Goal: Check status: Check status

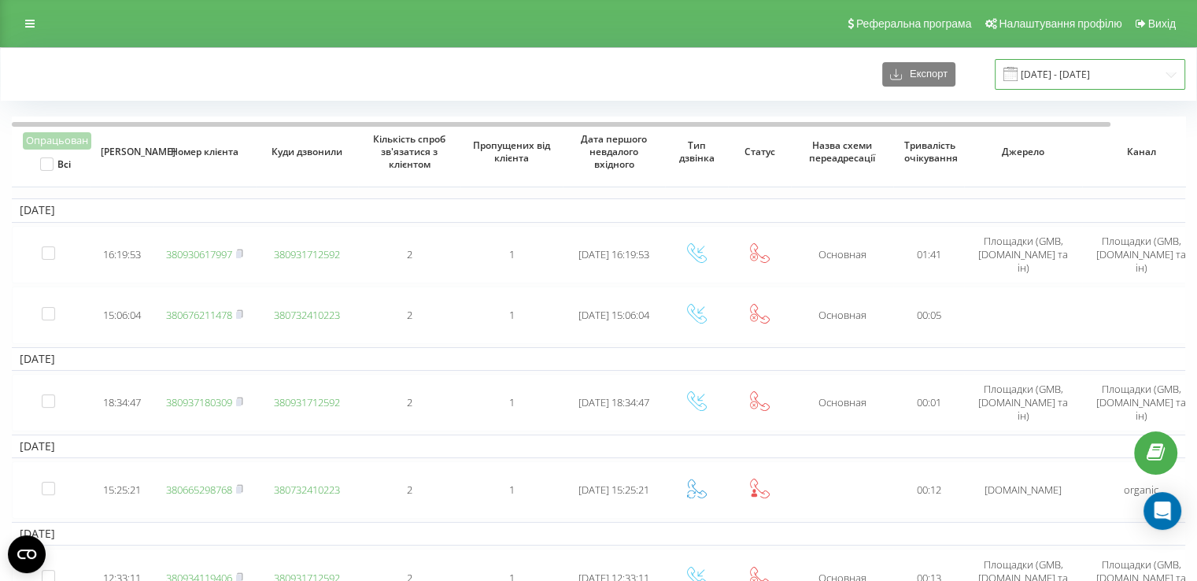
click at [1085, 60] on input "14.11.2022 - 14.12.2022" at bounding box center [1089, 74] width 190 height 31
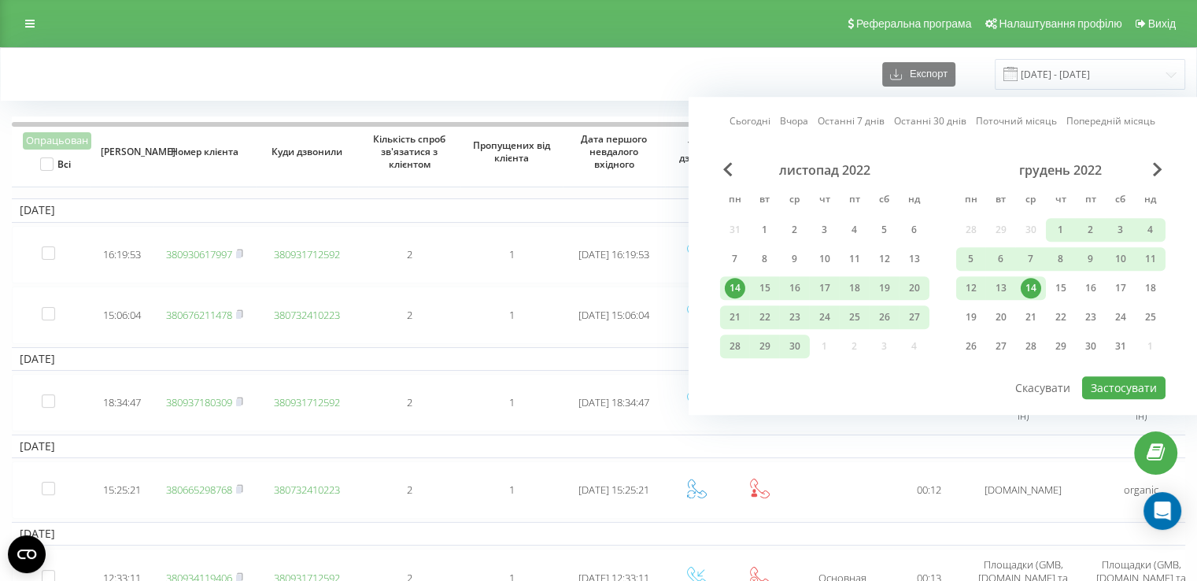
click at [743, 127] on link "Сьогодні" at bounding box center [749, 121] width 41 height 15
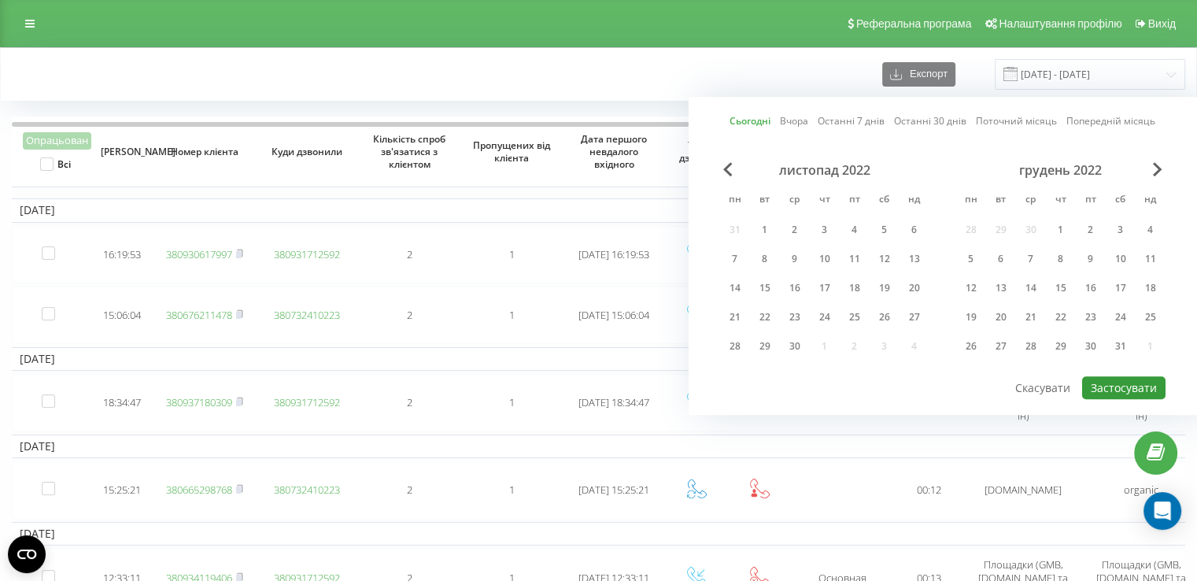
click at [1095, 385] on button "Застосувати" at bounding box center [1123, 387] width 83 height 23
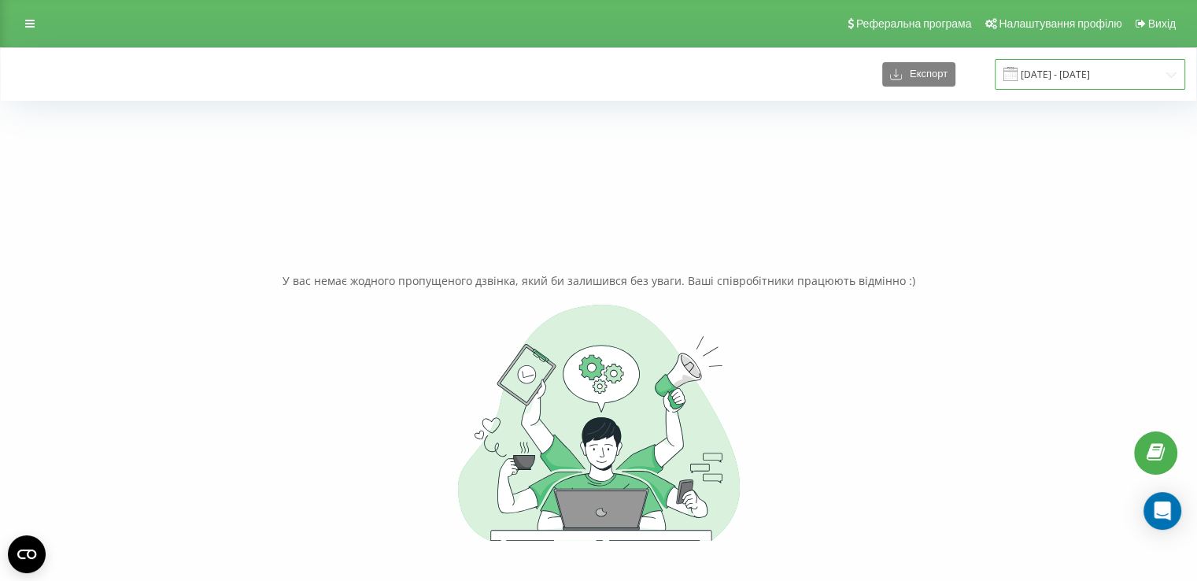
click at [1061, 73] on input "21.09.2025 - 21.09.2025" at bounding box center [1089, 74] width 190 height 31
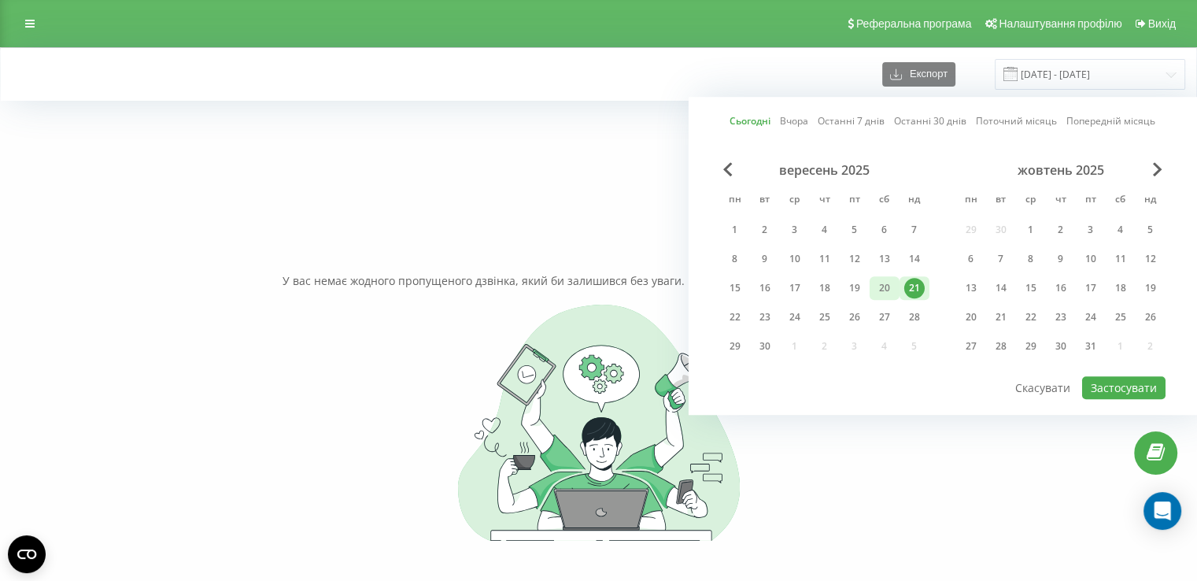
click at [887, 292] on div "20" at bounding box center [884, 288] width 20 height 20
click at [1101, 381] on button "Застосувати" at bounding box center [1123, 387] width 83 height 23
type input "[DATE] - [DATE]"
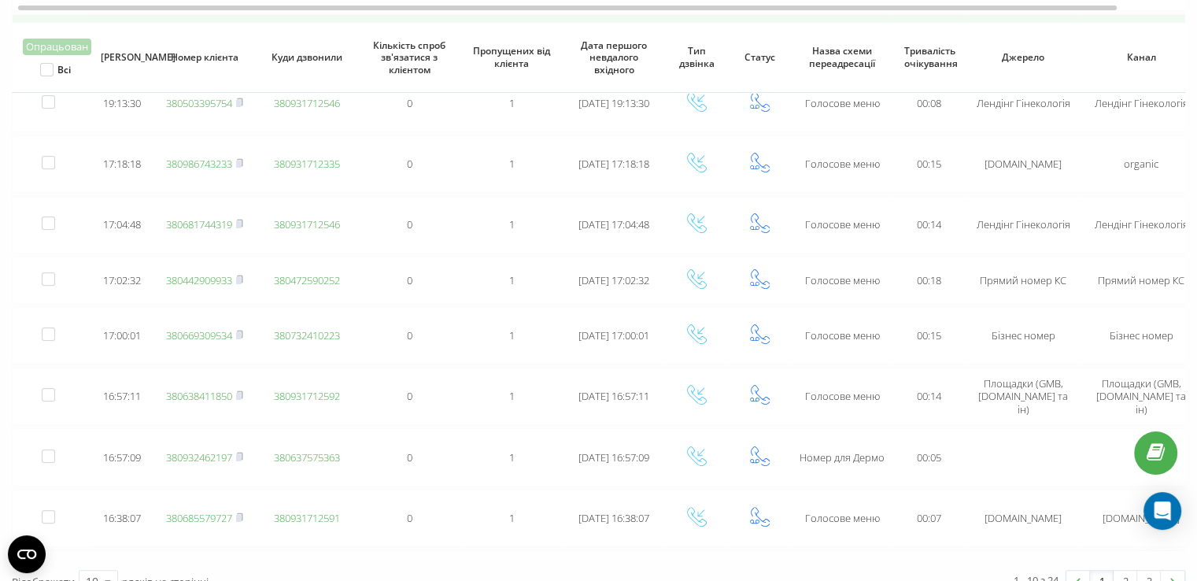
scroll to position [293, 0]
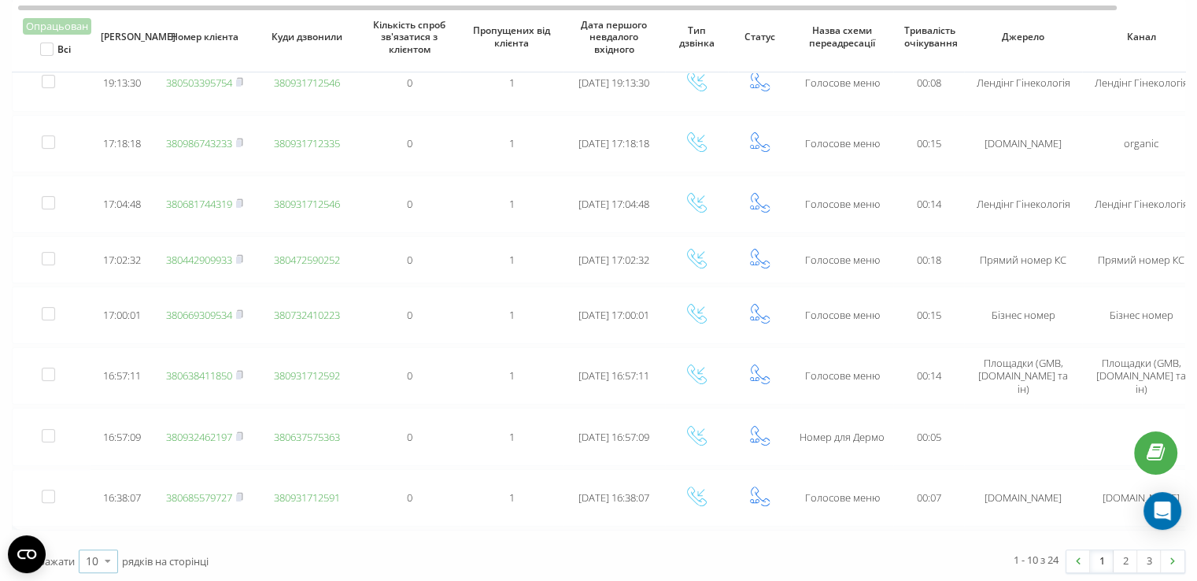
click at [100, 549] on icon at bounding box center [108, 560] width 24 height 31
click at [101, 485] on div "25" at bounding box center [98, 492] width 38 height 23
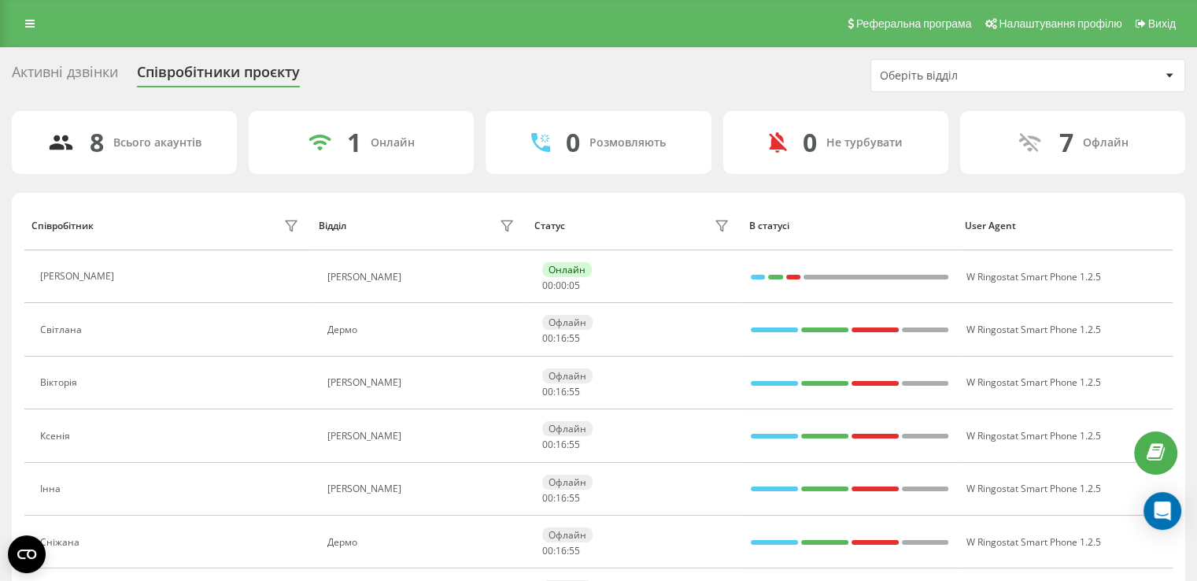
click at [75, 79] on div "Активні дзвінки" at bounding box center [65, 76] width 106 height 24
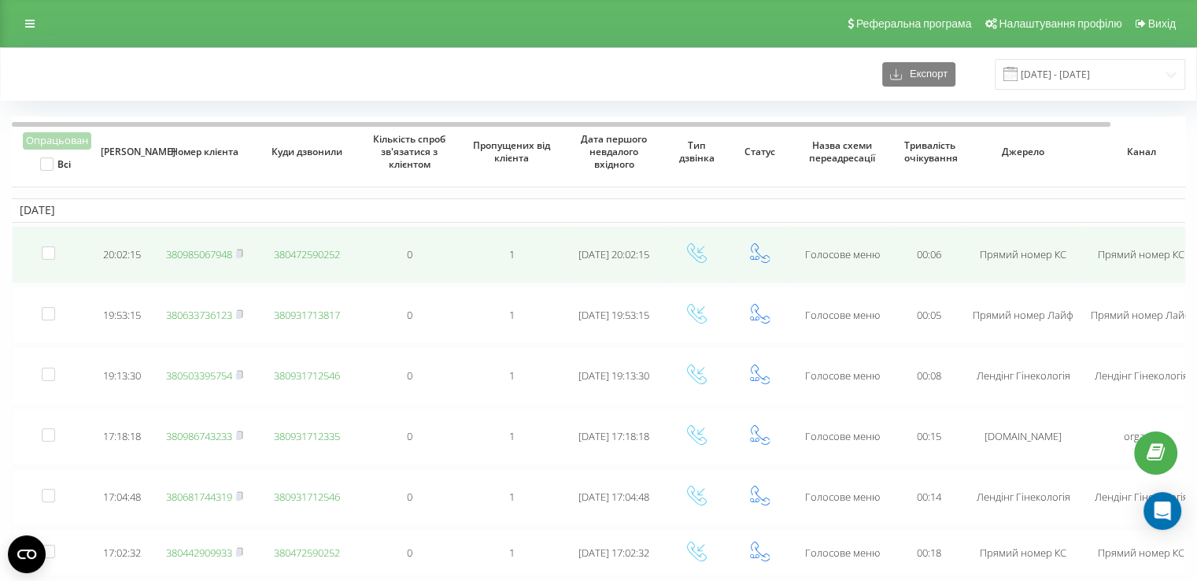
click at [202, 251] on link "380985067948" at bounding box center [199, 254] width 66 height 14
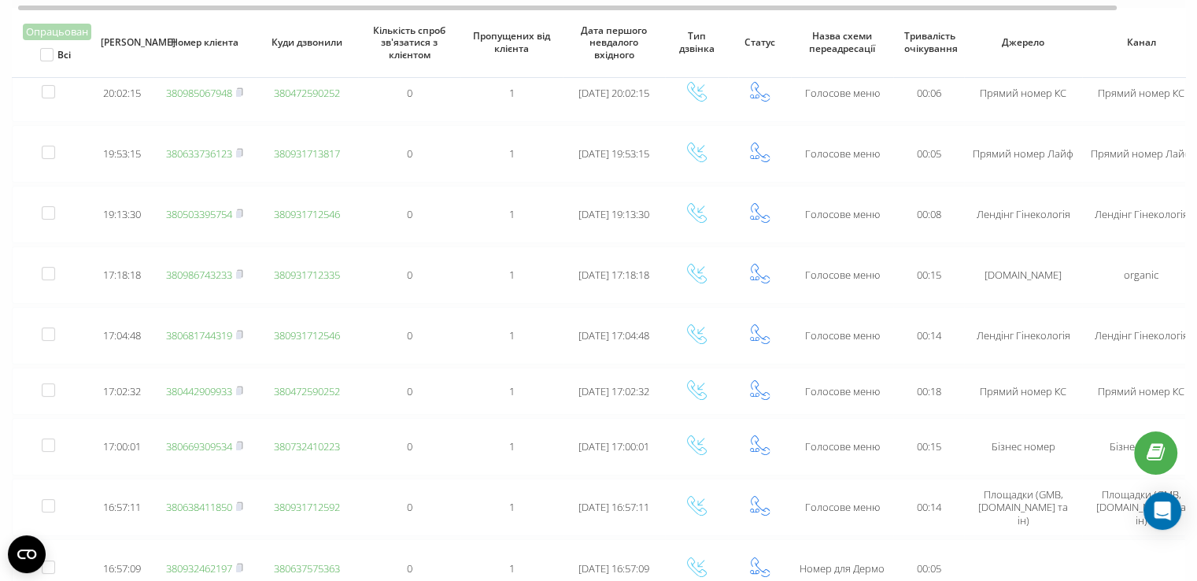
scroll to position [167, 0]
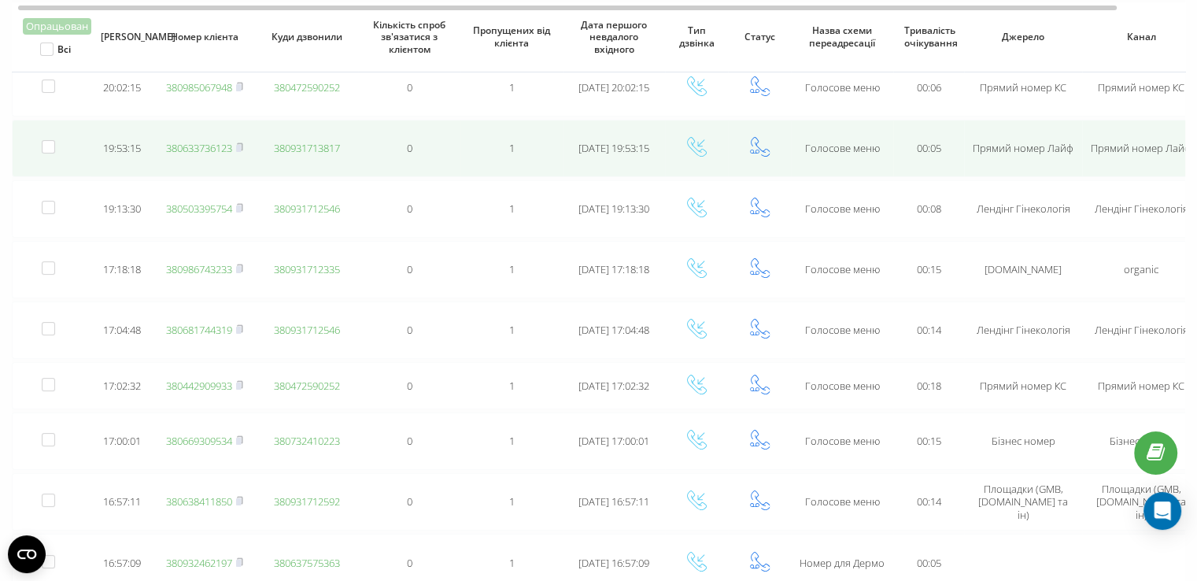
click at [213, 146] on link "380633736123" at bounding box center [199, 148] width 66 height 14
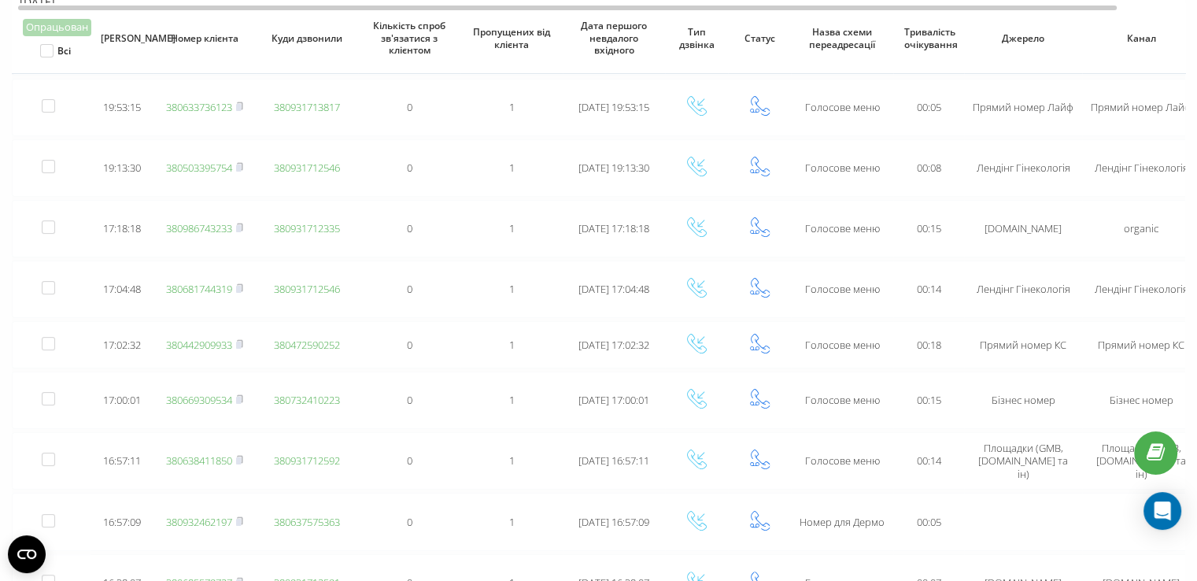
scroll to position [211, 0]
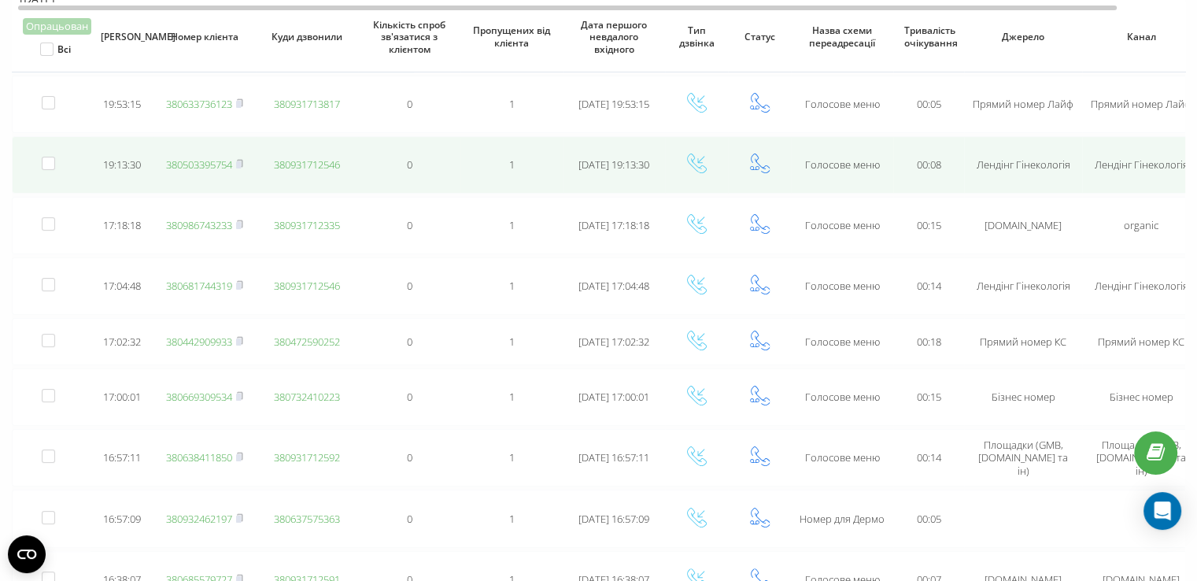
click at [201, 161] on link "380503395754" at bounding box center [199, 164] width 66 height 14
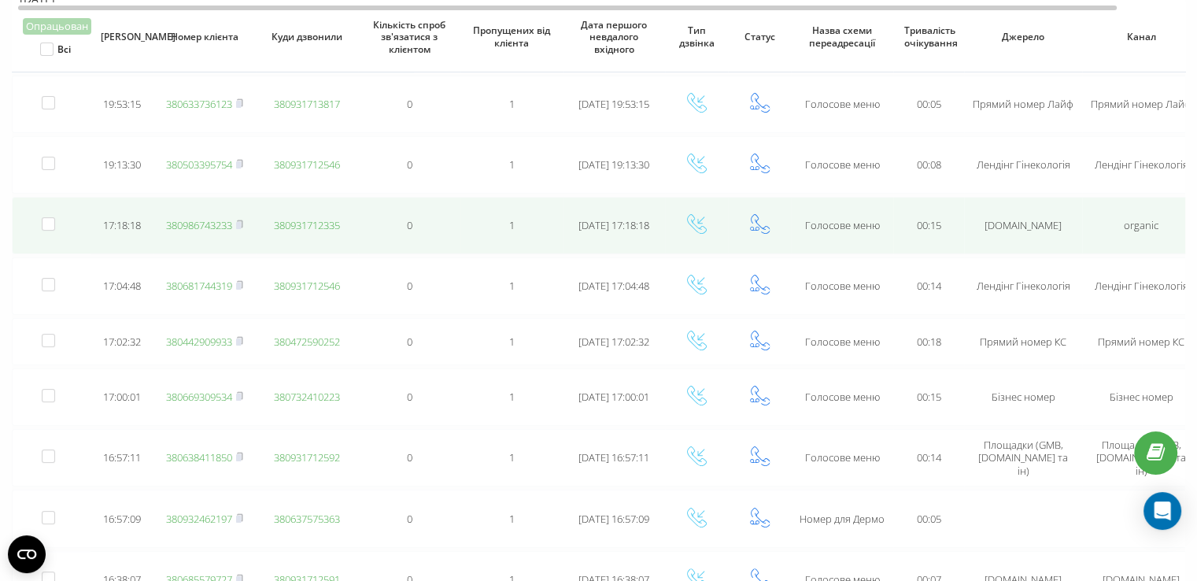
click at [215, 223] on link "380986743233" at bounding box center [199, 225] width 66 height 14
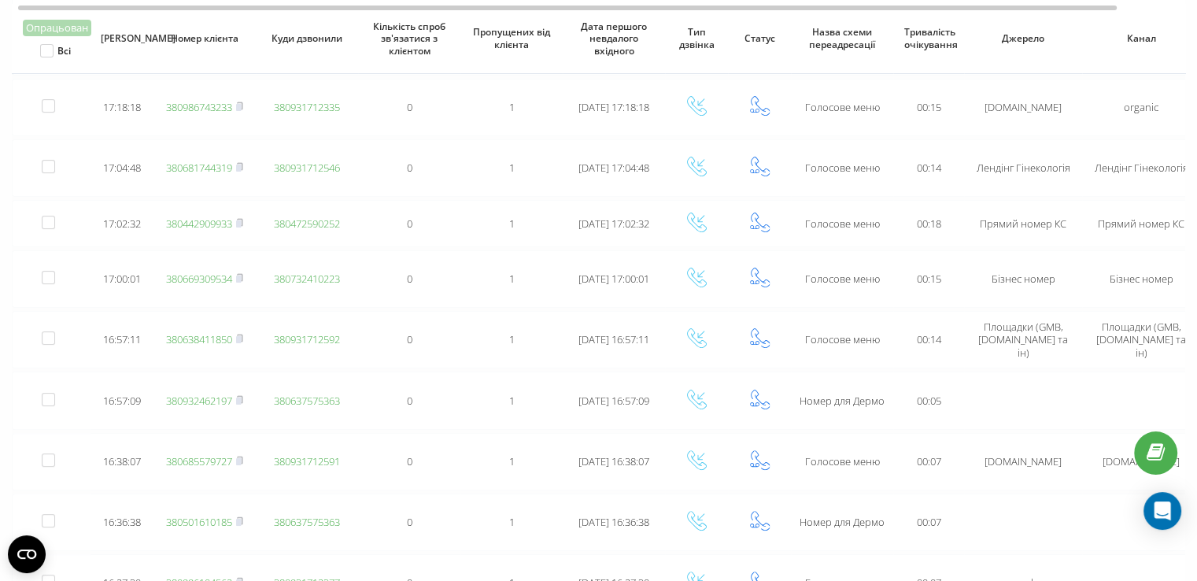
scroll to position [330, 0]
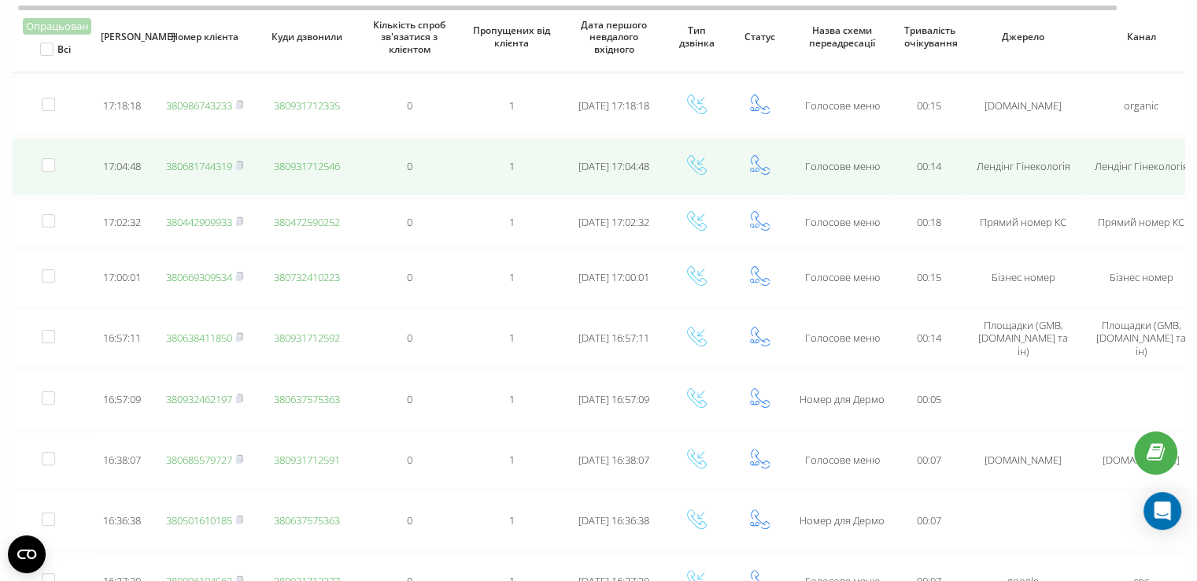
click at [192, 164] on link "380681744319" at bounding box center [199, 166] width 66 height 14
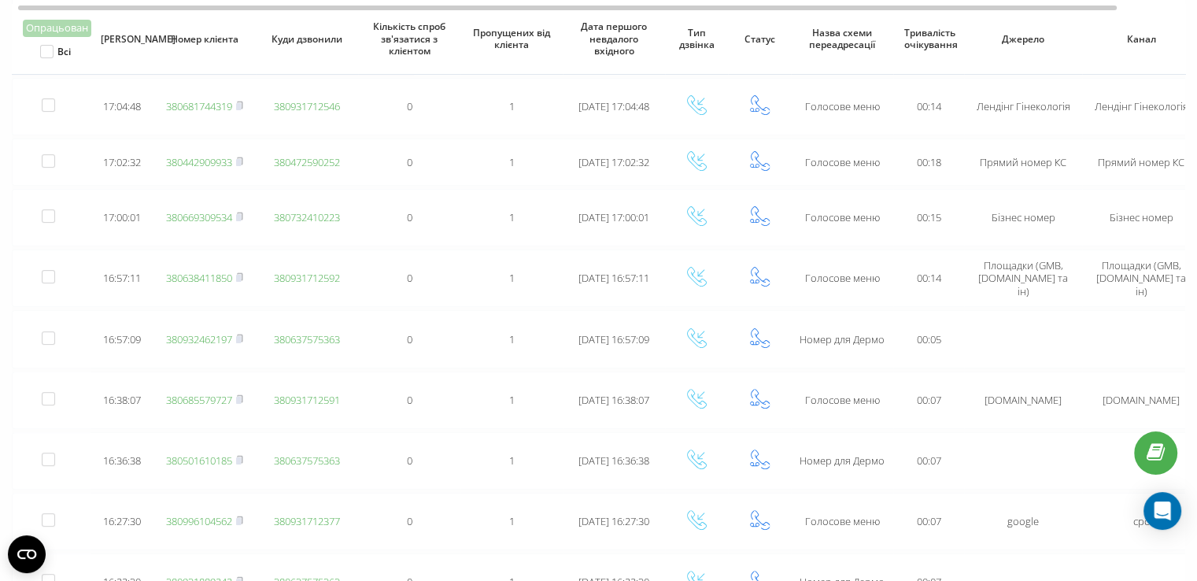
scroll to position [393, 0]
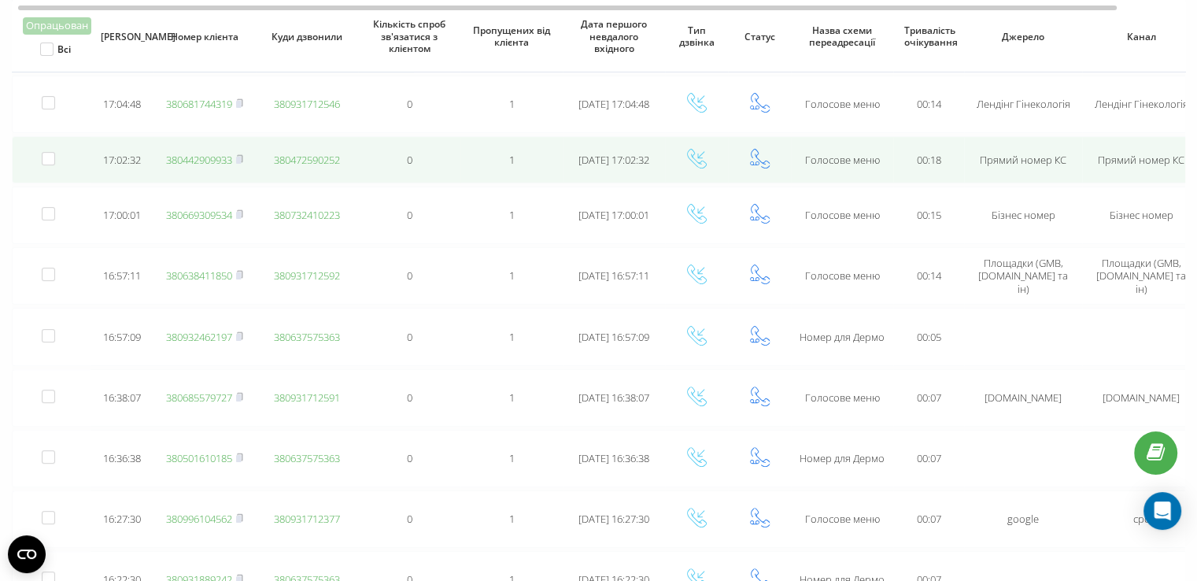
click at [190, 155] on link "380442909933" at bounding box center [199, 160] width 66 height 14
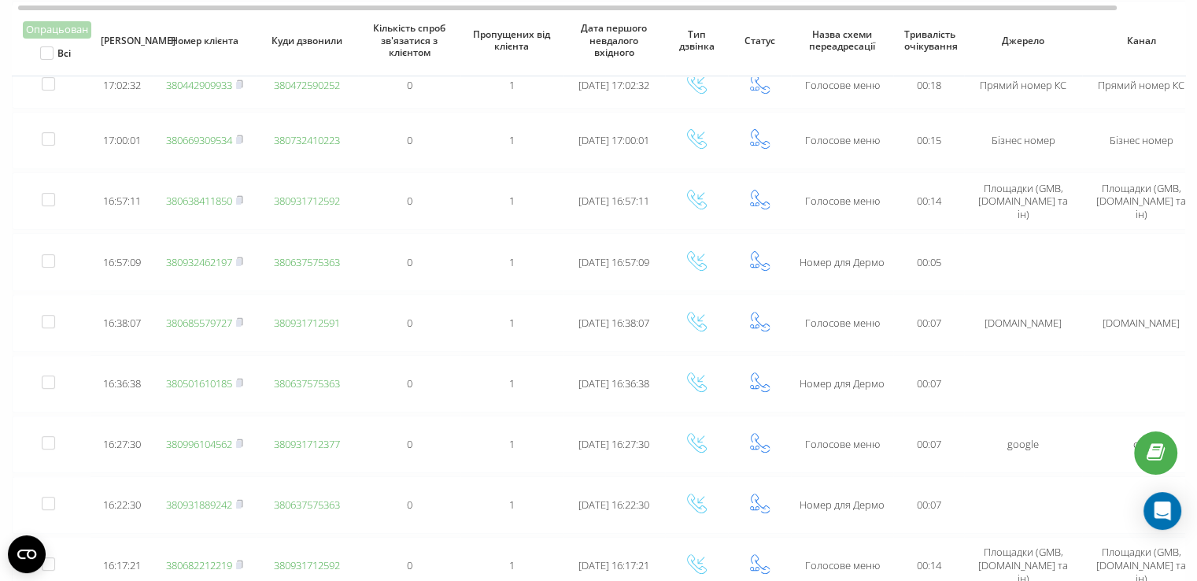
scroll to position [473, 0]
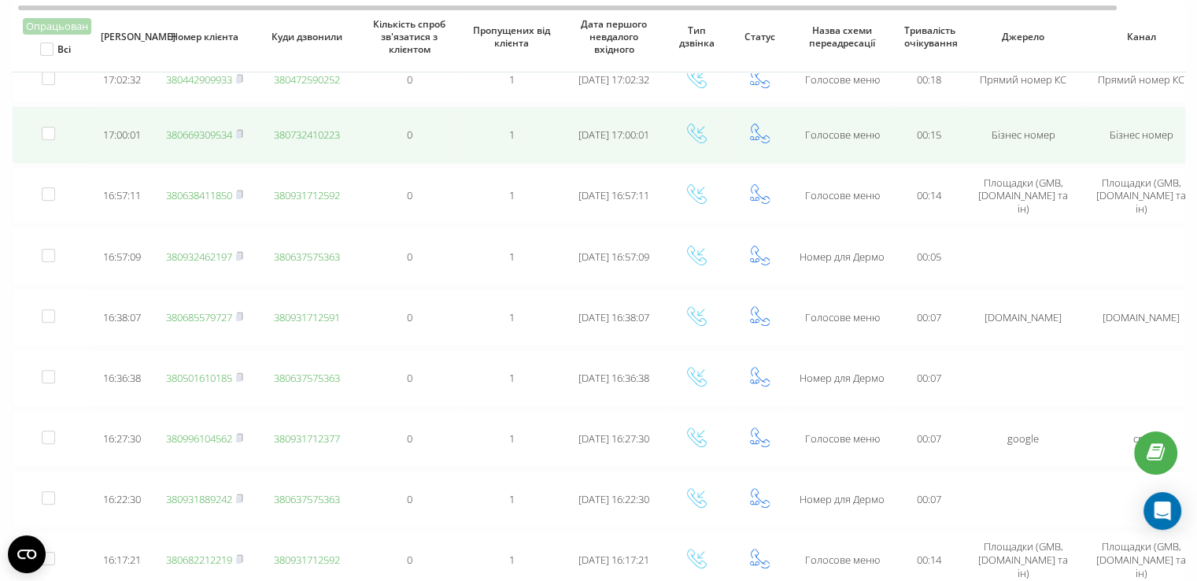
click at [219, 132] on link "380669309534" at bounding box center [199, 134] width 66 height 14
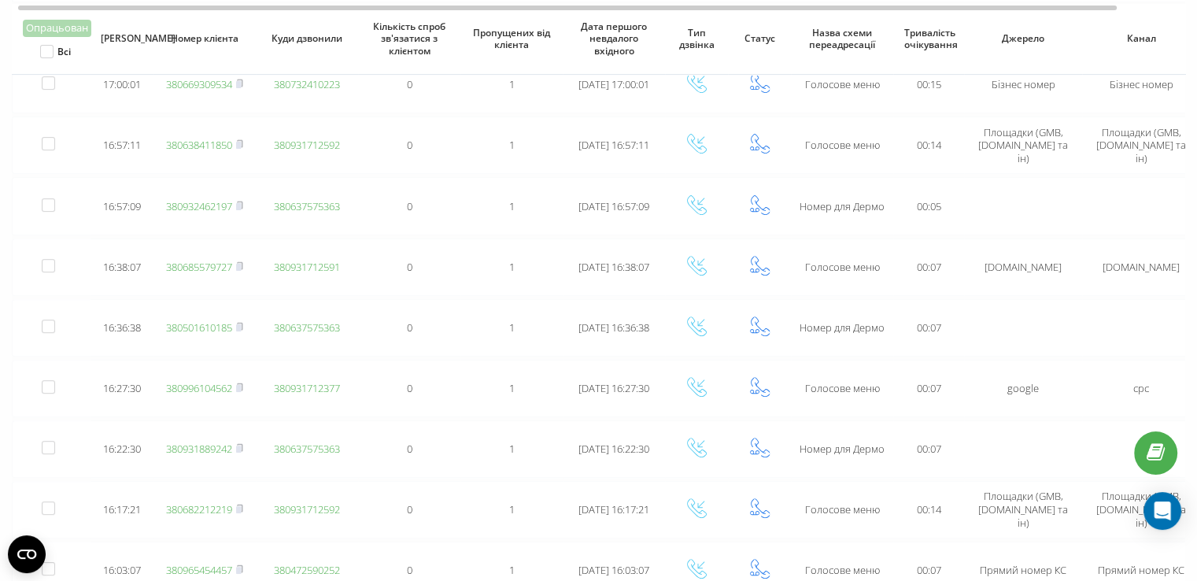
scroll to position [526, 0]
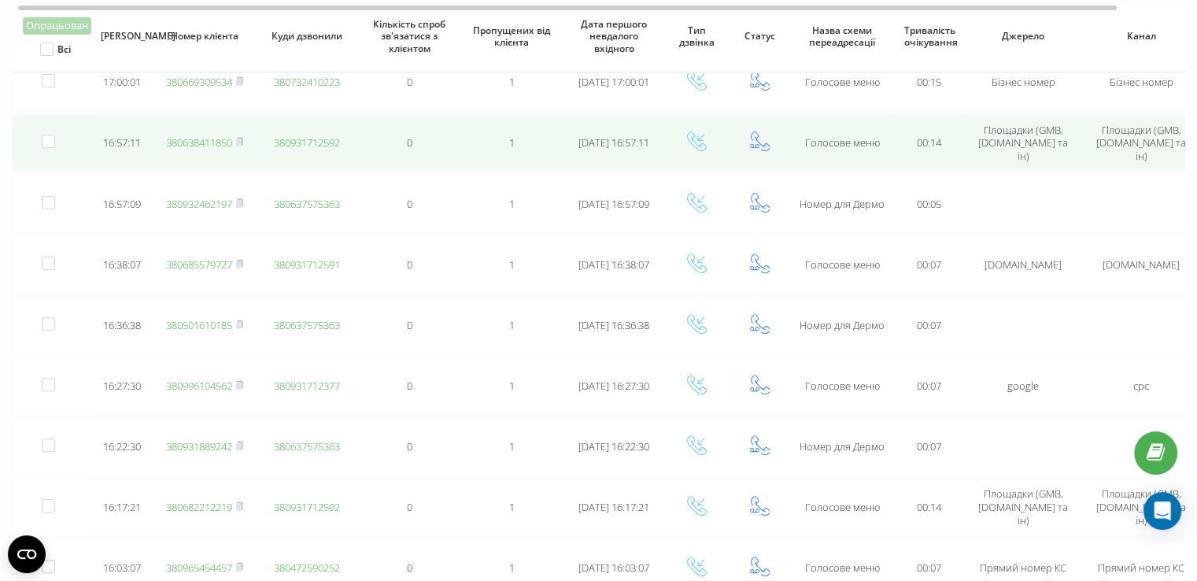
click at [181, 138] on link "380638411850" at bounding box center [199, 142] width 66 height 14
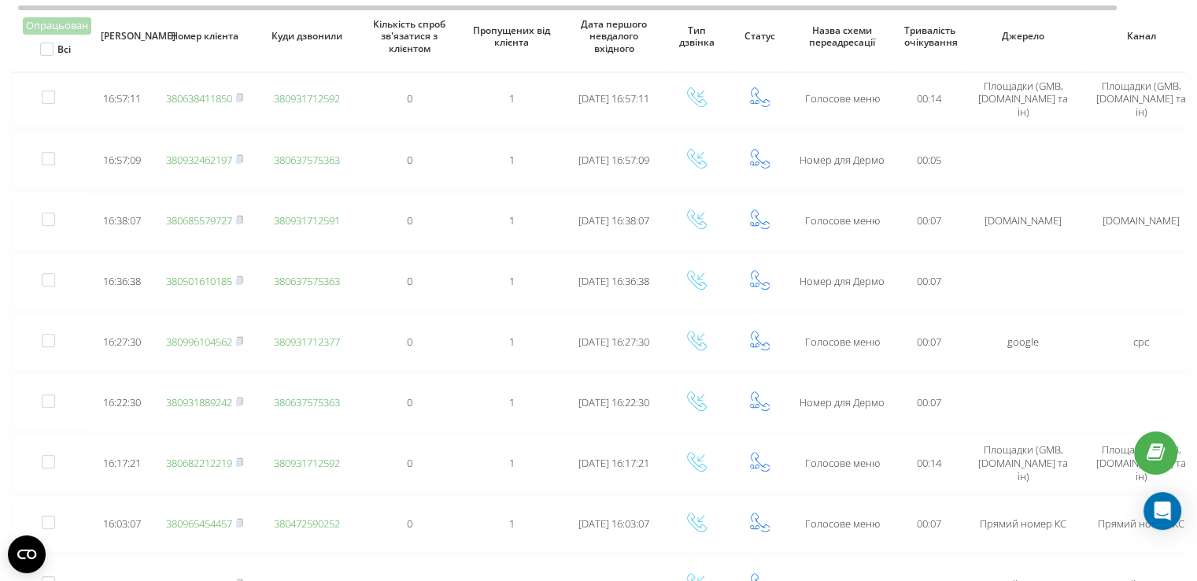
scroll to position [573, 0]
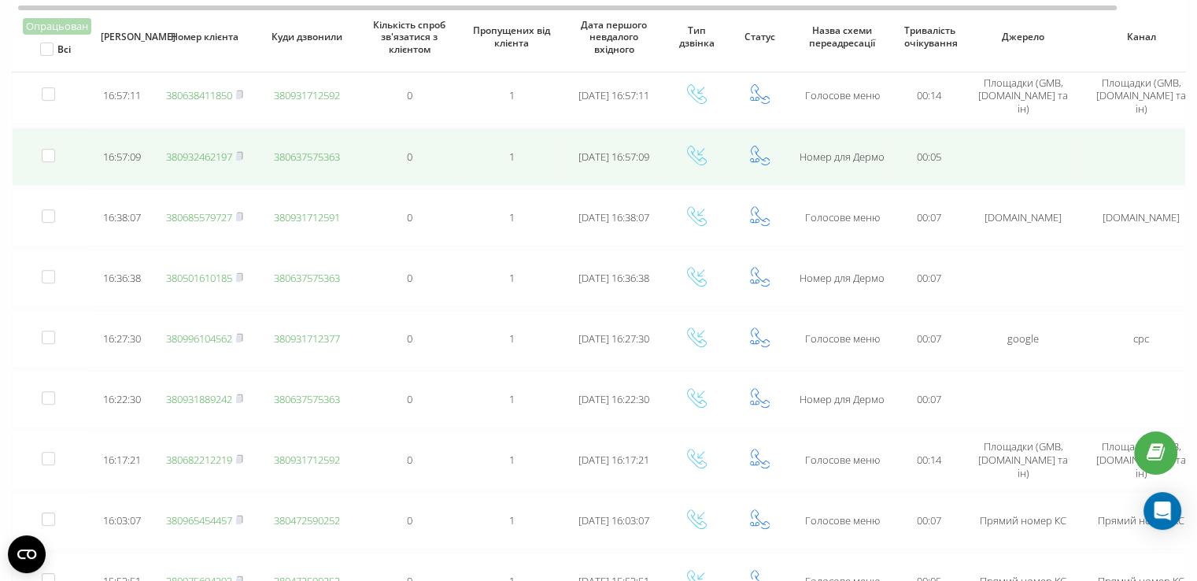
click at [186, 149] on link "380932462197" at bounding box center [199, 156] width 66 height 14
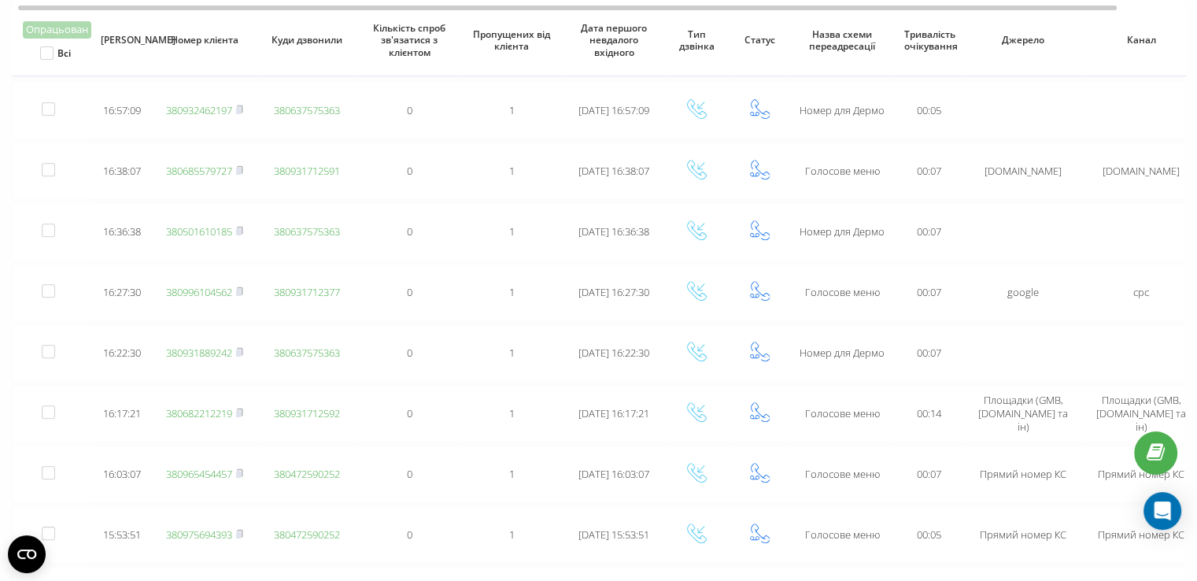
scroll to position [629, 0]
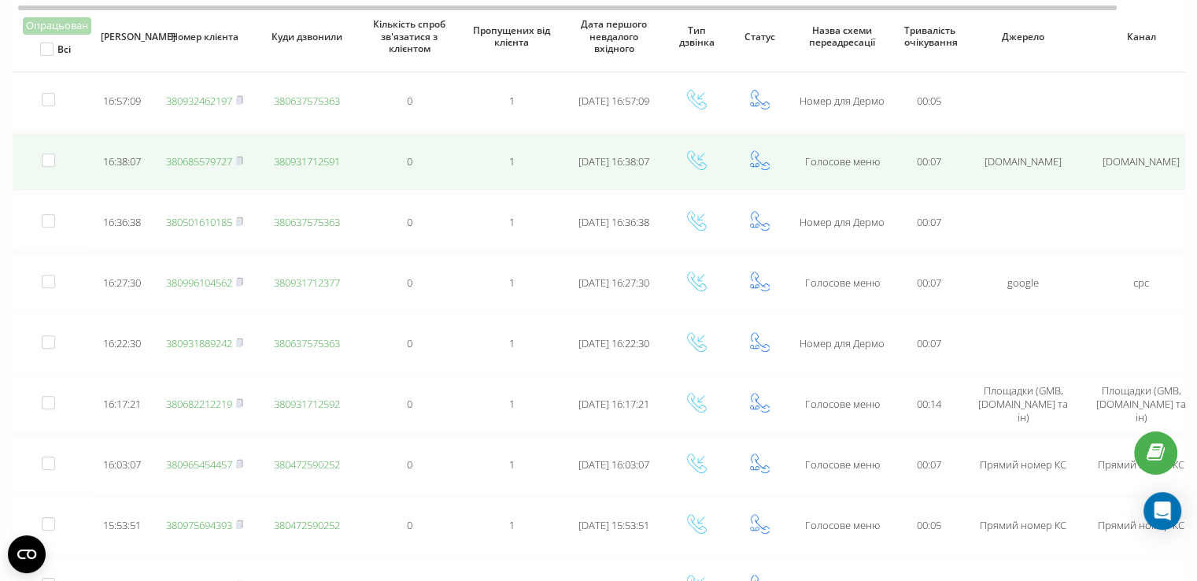
click at [170, 155] on link "380685579727" at bounding box center [199, 161] width 66 height 14
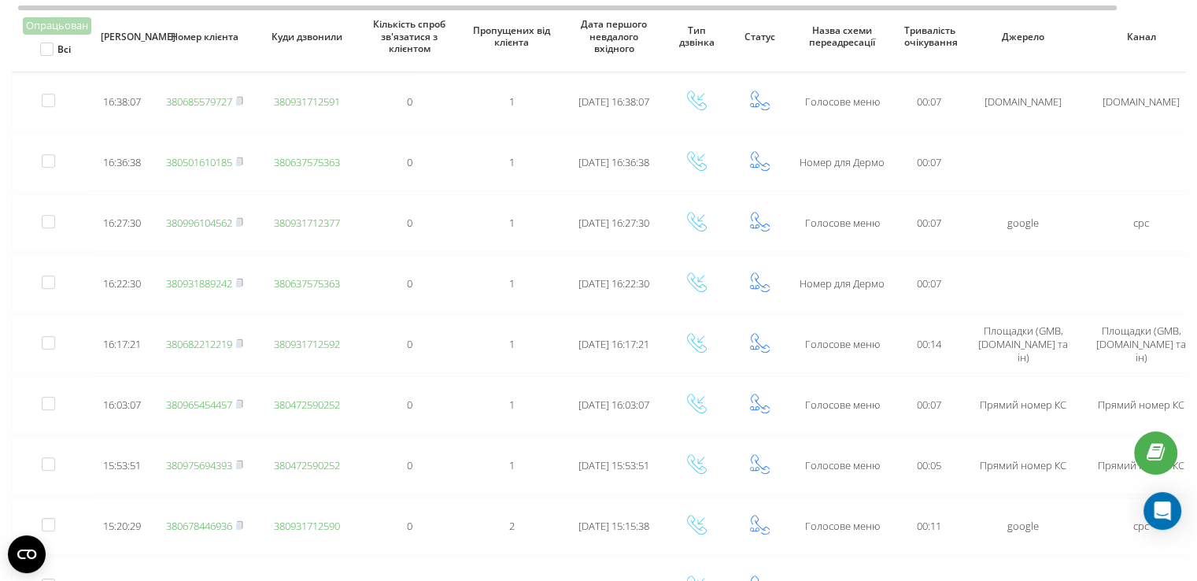
scroll to position [690, 0]
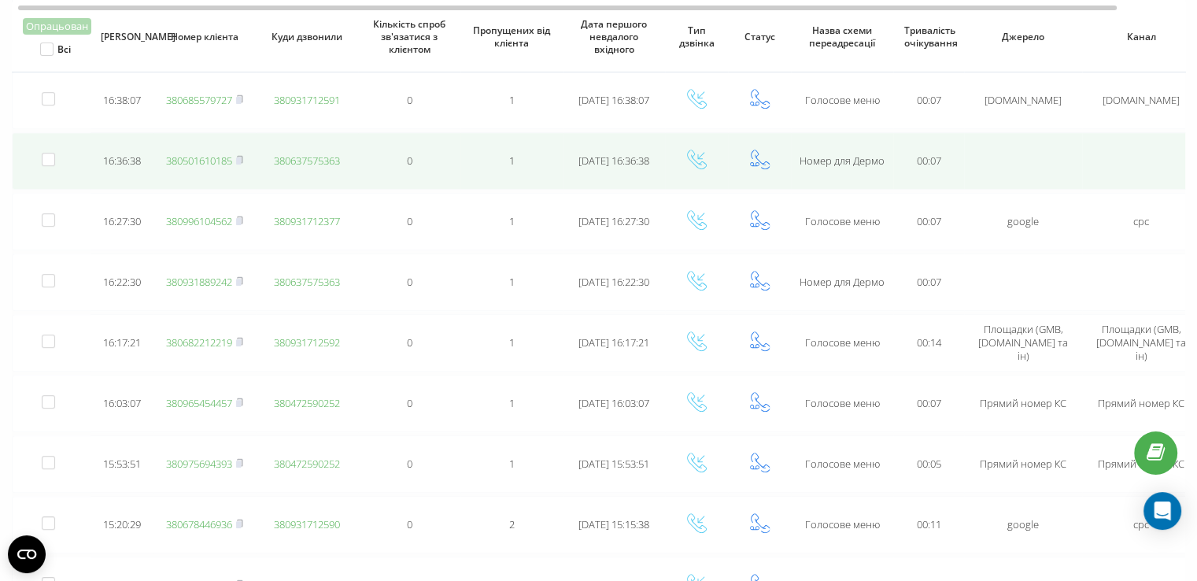
click at [184, 157] on link "380501610185" at bounding box center [199, 160] width 66 height 14
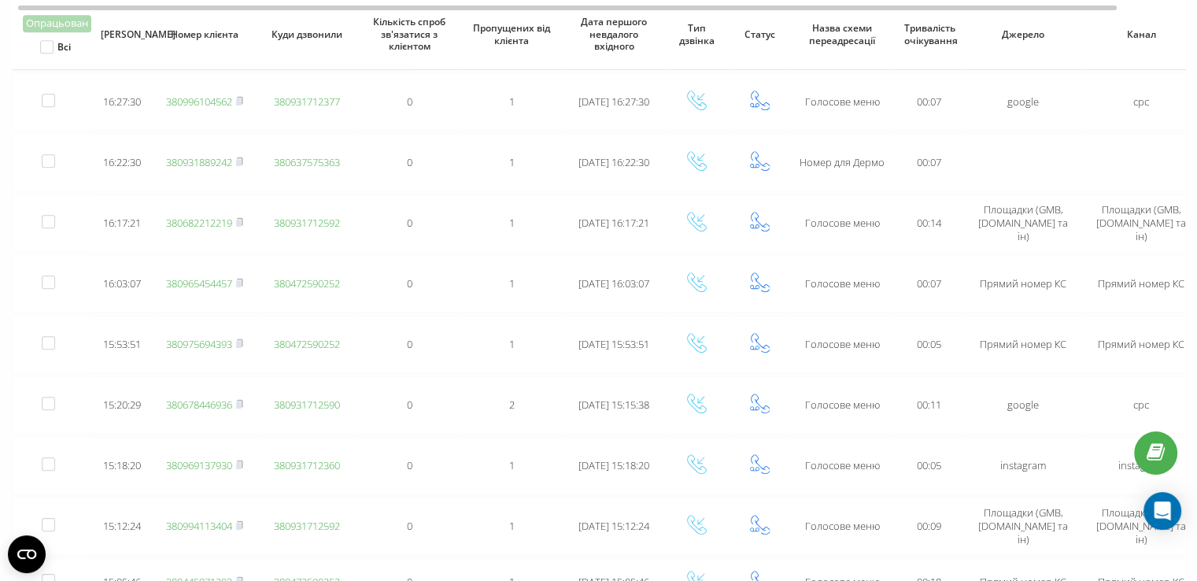
scroll to position [817, 0]
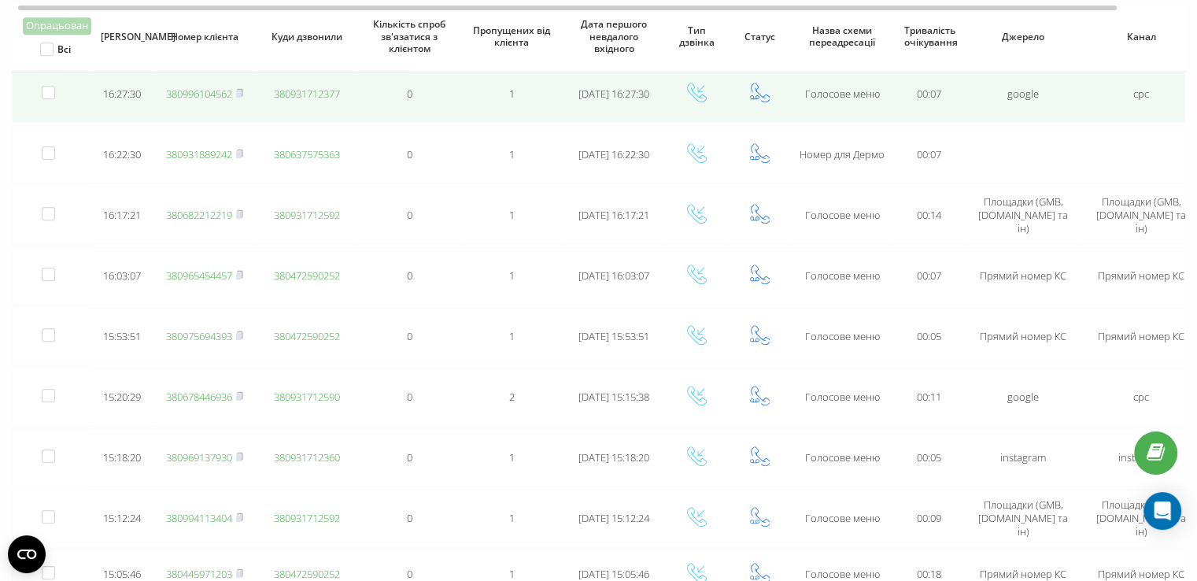
click at [217, 89] on link "380996104562" at bounding box center [199, 94] width 66 height 14
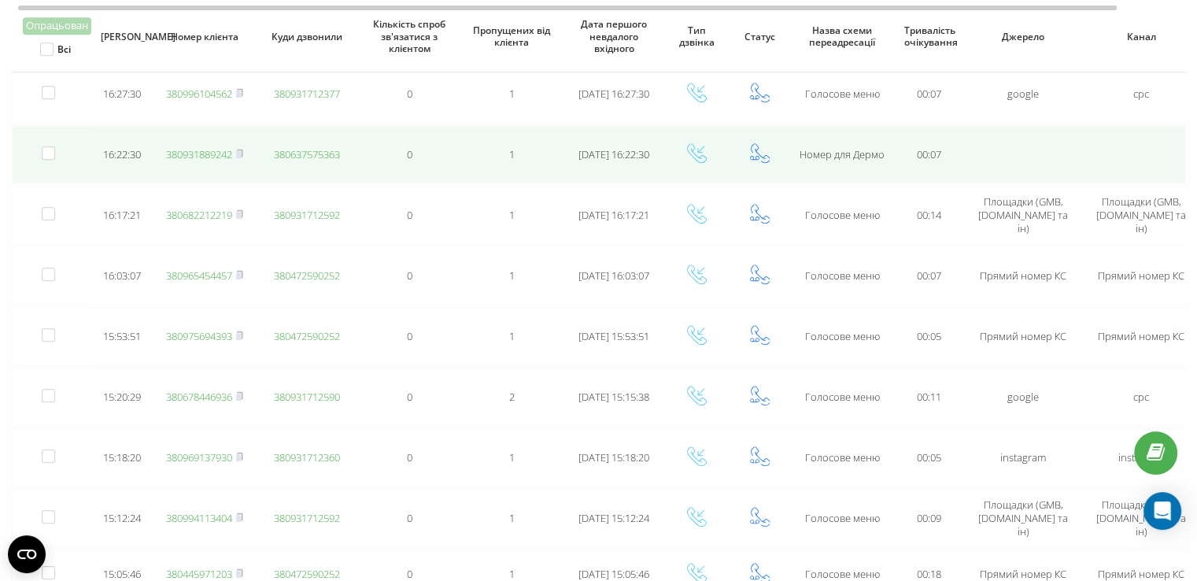
click at [179, 148] on link "380931889242" at bounding box center [199, 154] width 66 height 14
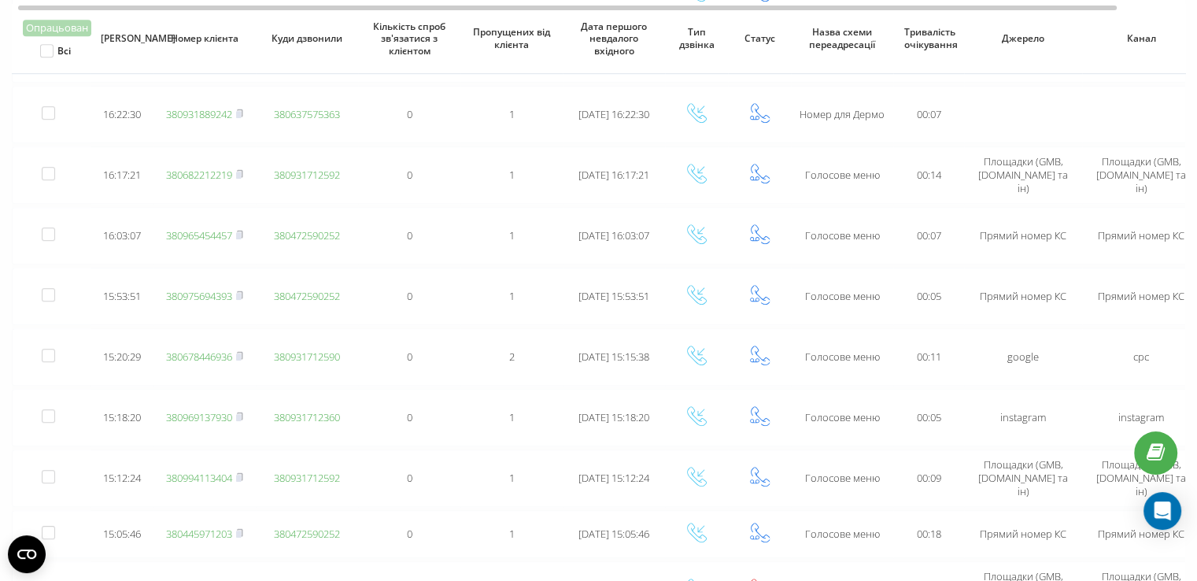
scroll to position [859, 0]
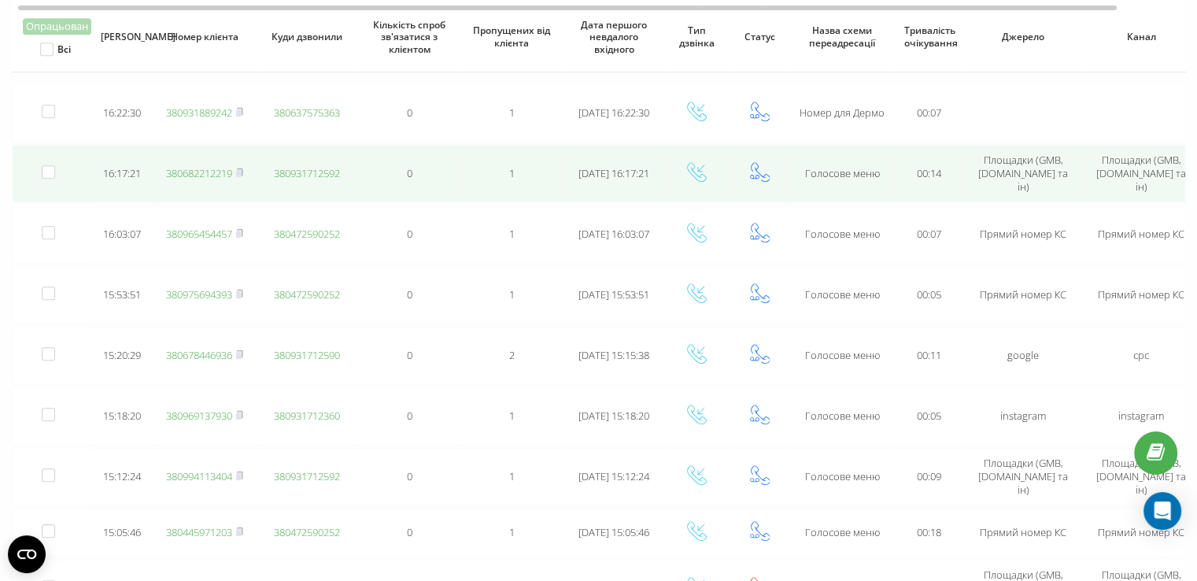
click at [186, 168] on link "380682212219" at bounding box center [199, 173] width 66 height 14
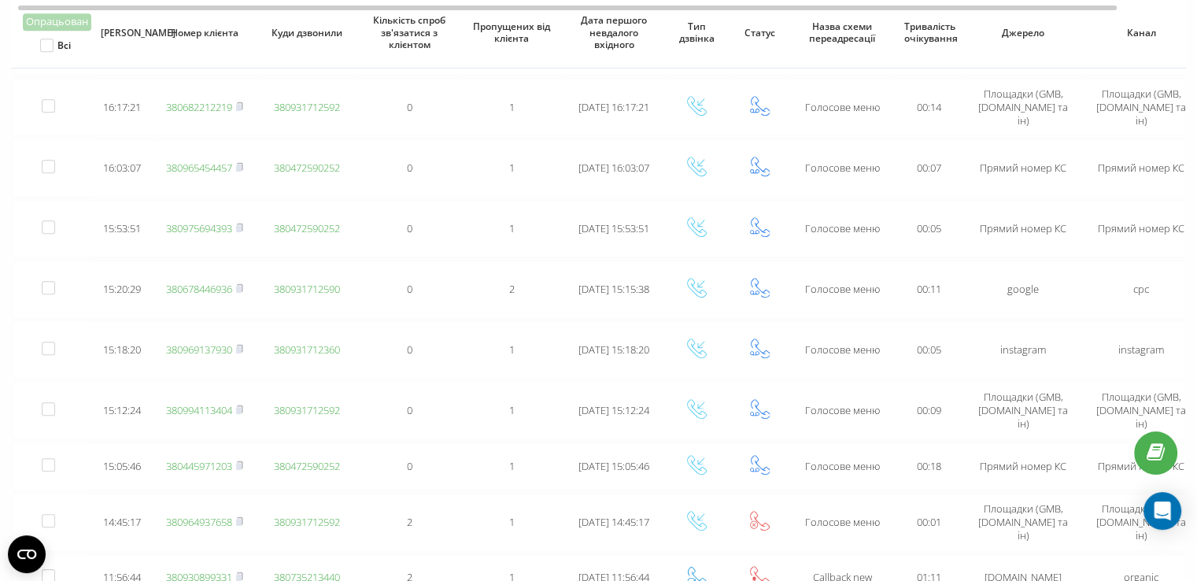
scroll to position [927, 0]
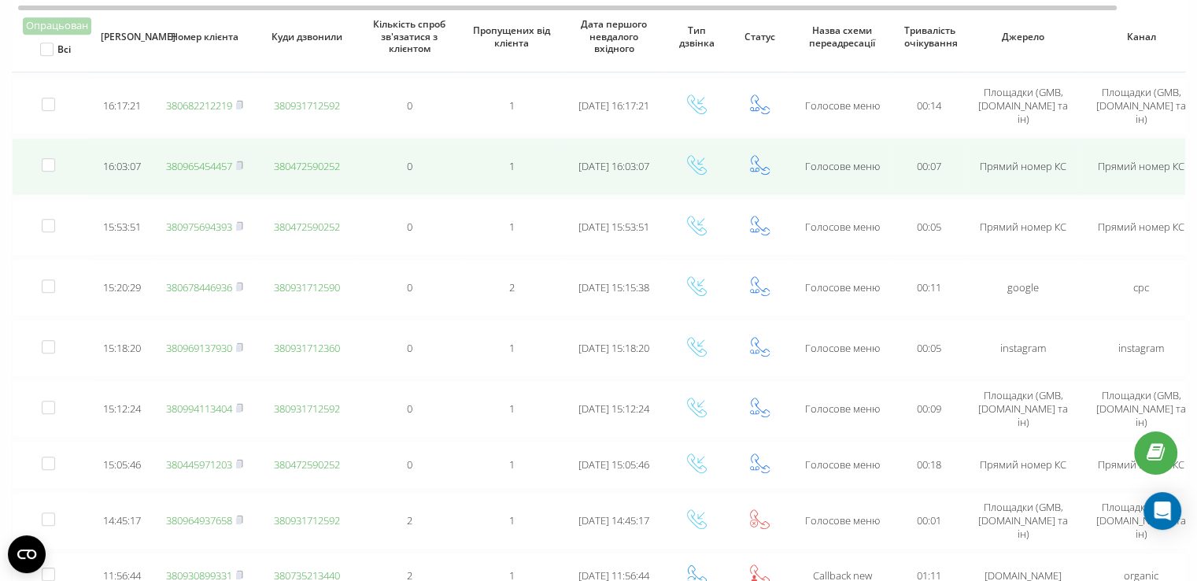
click at [197, 159] on link "380965454457" at bounding box center [199, 166] width 66 height 14
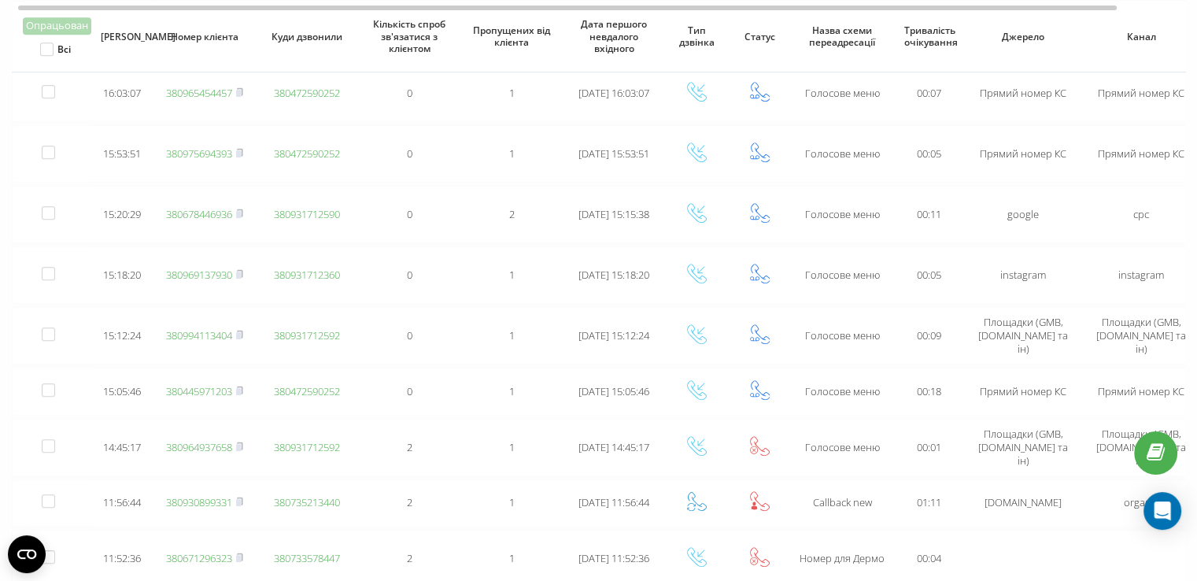
scroll to position [1002, 0]
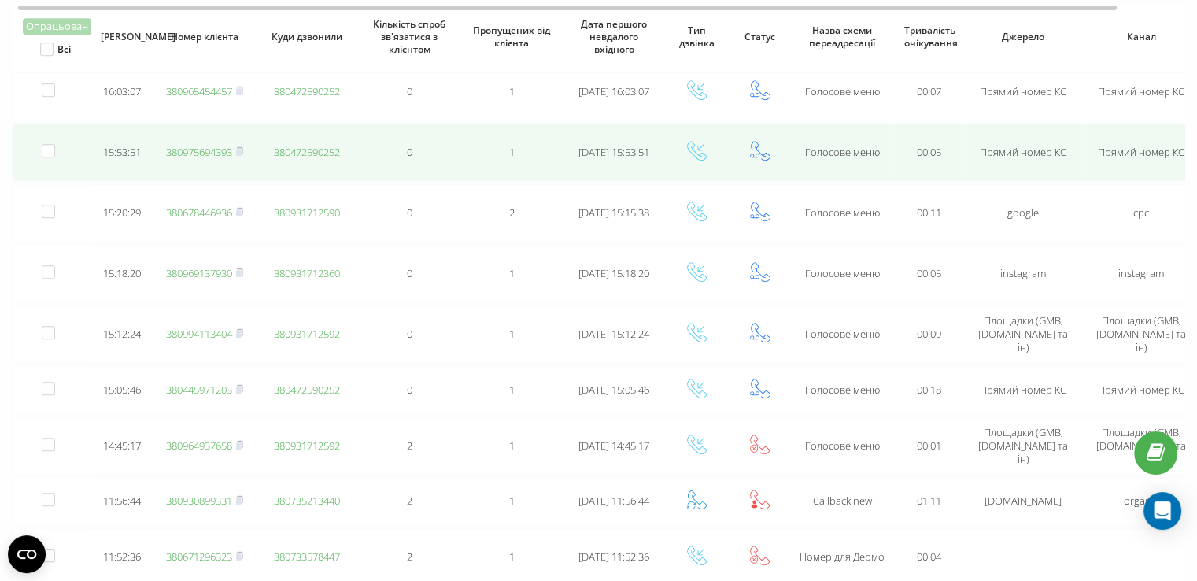
click at [189, 146] on link "380975694393" at bounding box center [199, 152] width 66 height 14
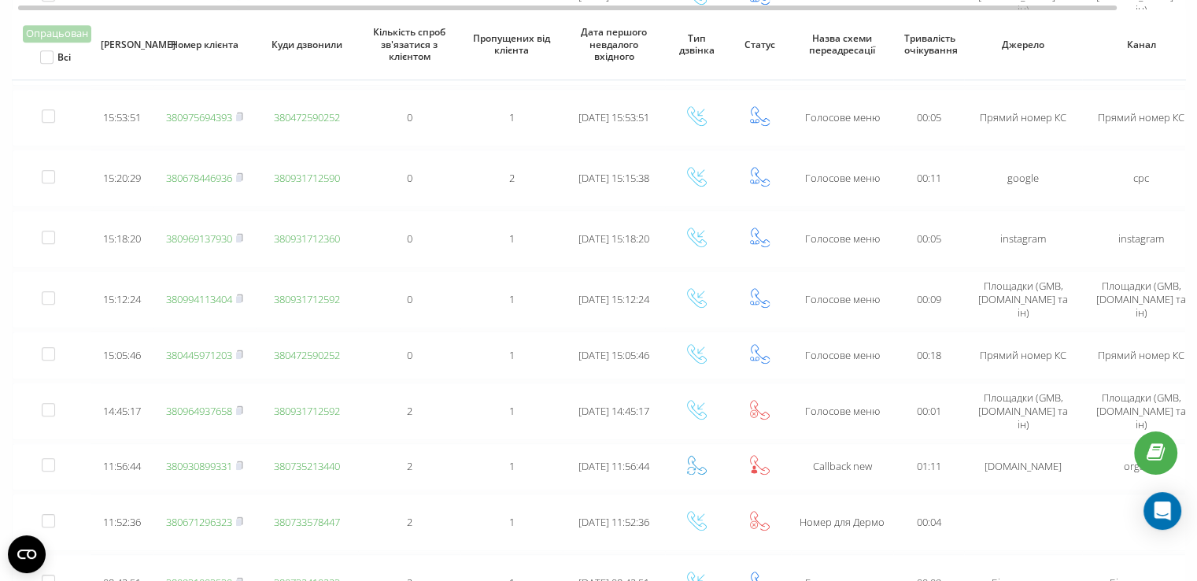
scroll to position [1054, 0]
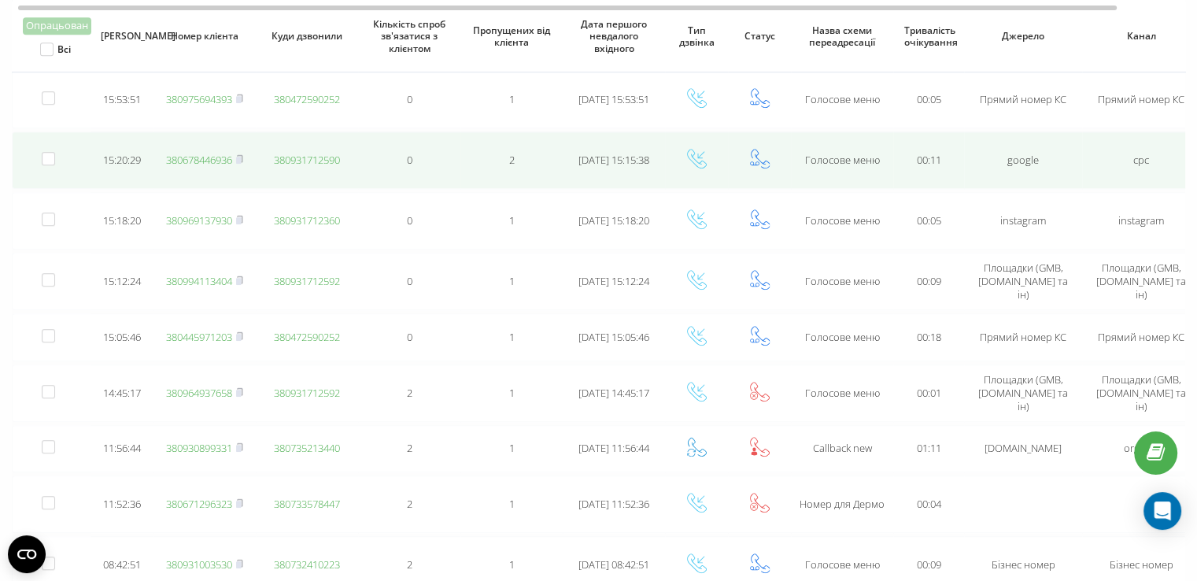
click at [195, 155] on link "380678446936" at bounding box center [199, 160] width 66 height 14
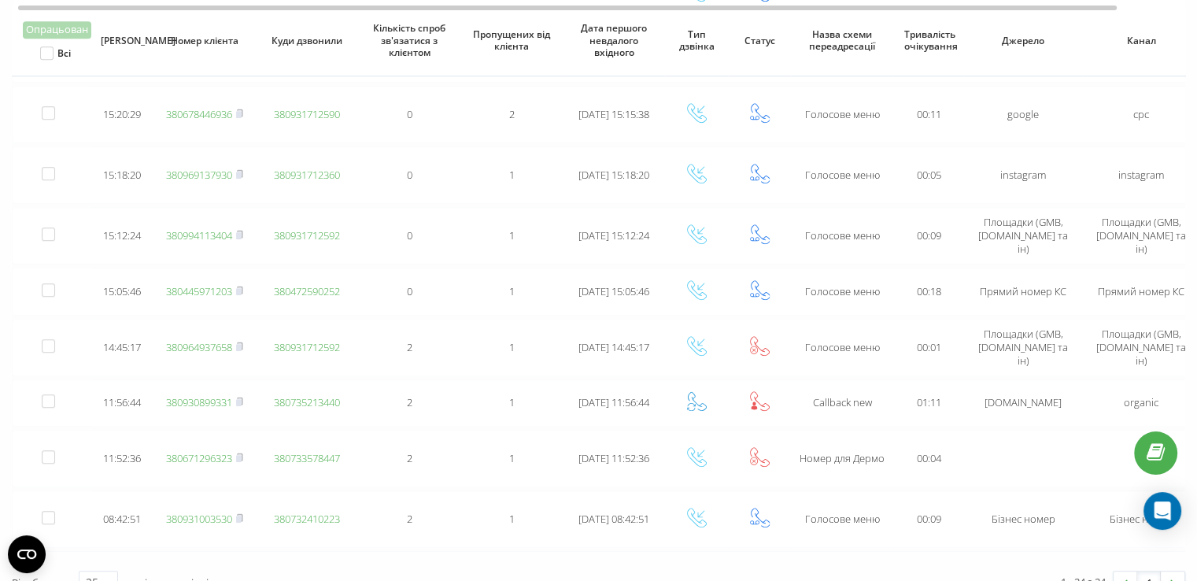
scroll to position [1105, 0]
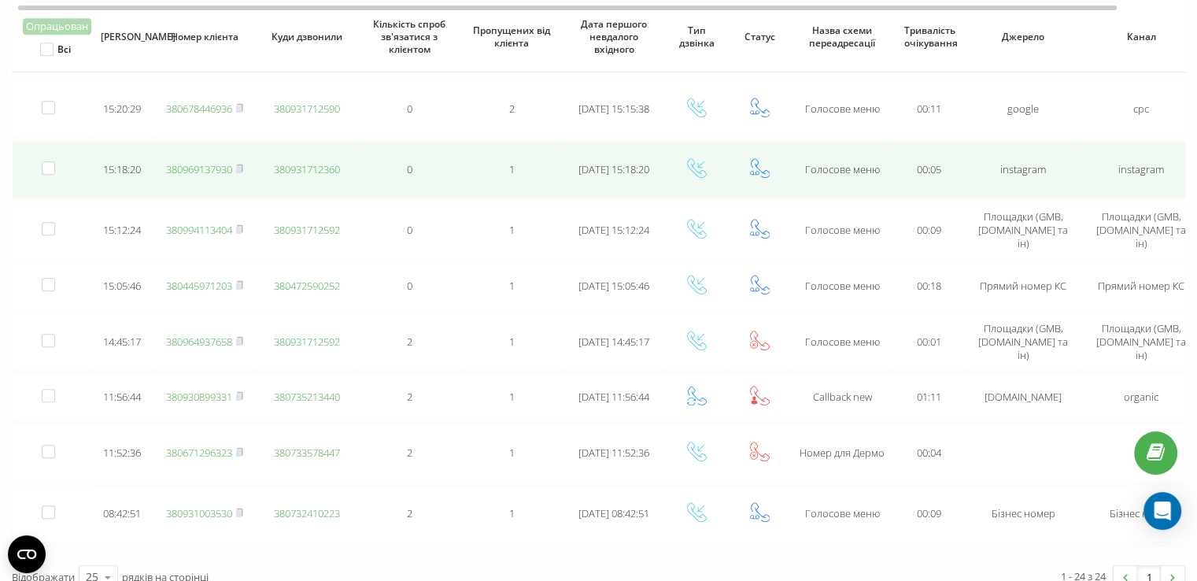
click at [205, 162] on link "380969137930" at bounding box center [199, 169] width 66 height 14
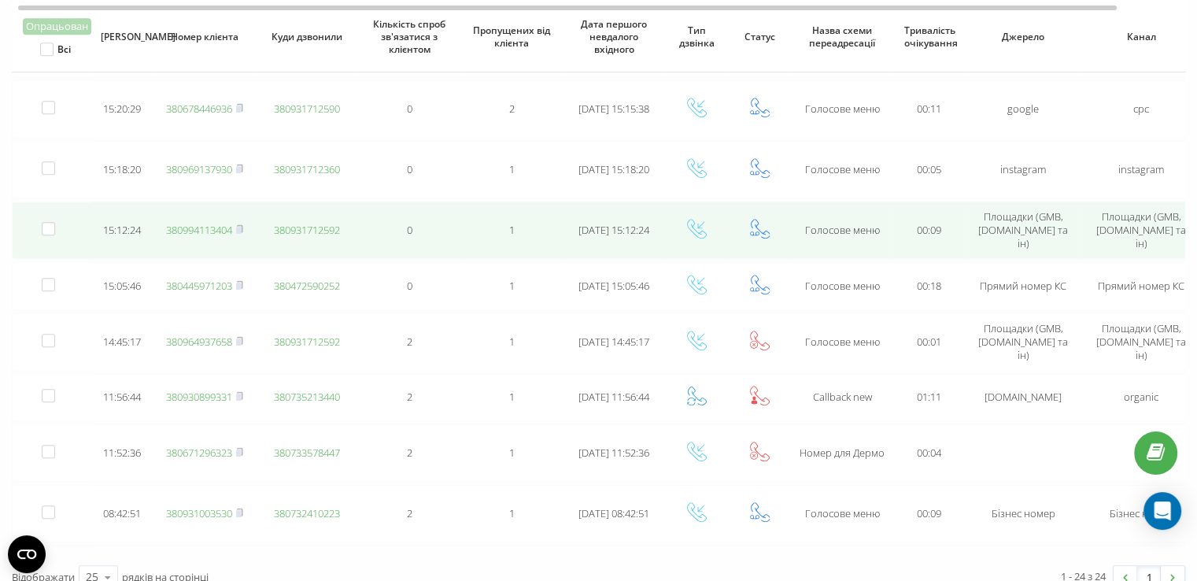
click at [183, 224] on link "380994113404" at bounding box center [199, 230] width 66 height 14
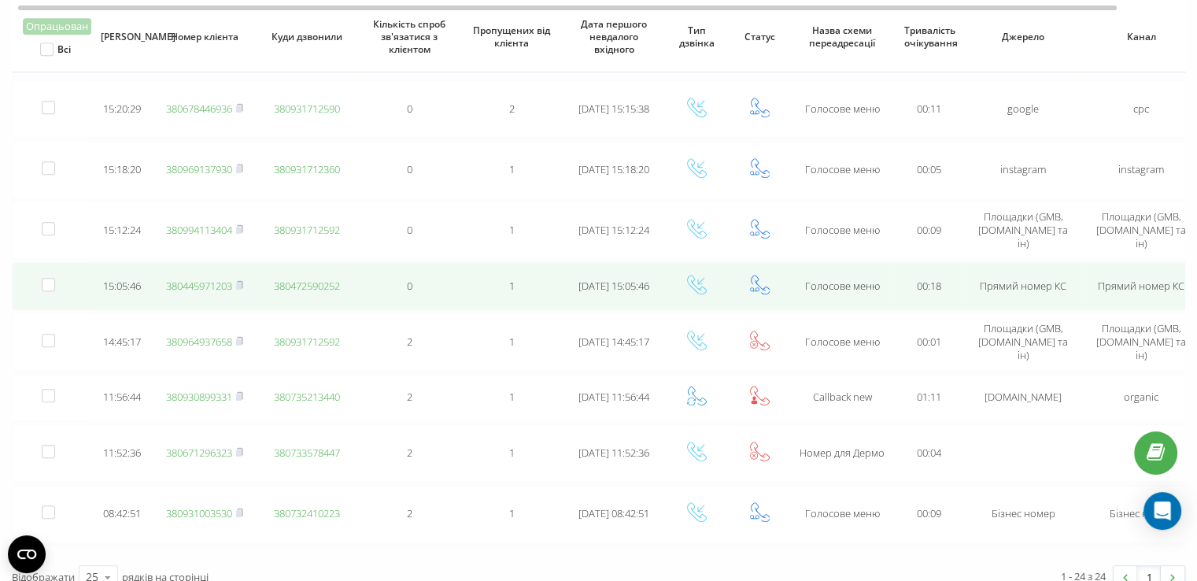
click at [185, 279] on link "380445971203" at bounding box center [199, 286] width 66 height 14
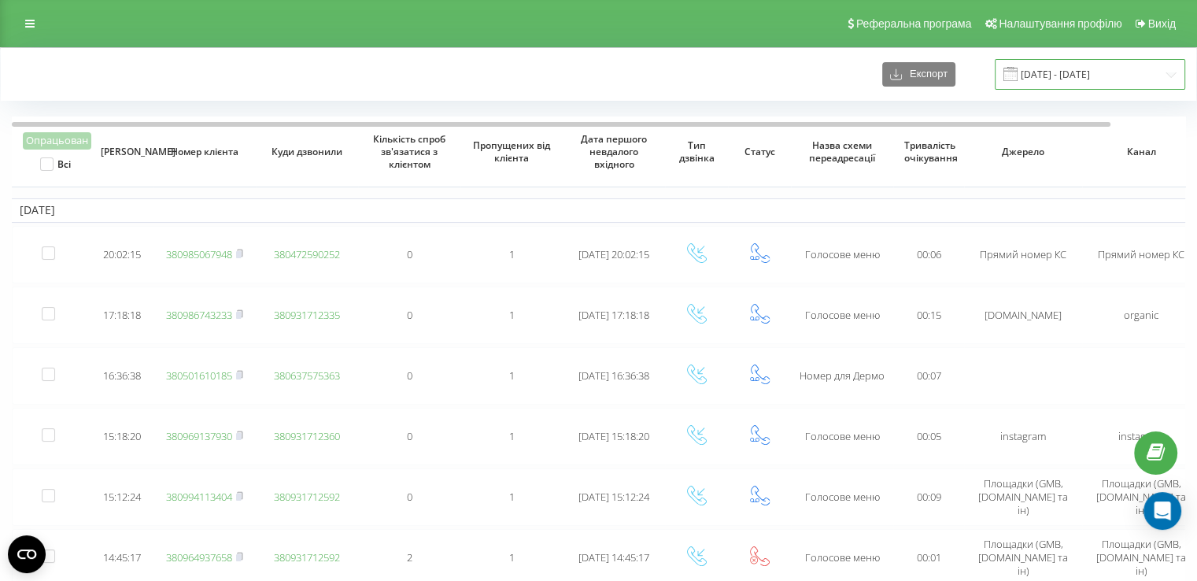
click at [1074, 72] on input "[DATE] - [DATE]" at bounding box center [1089, 74] width 190 height 31
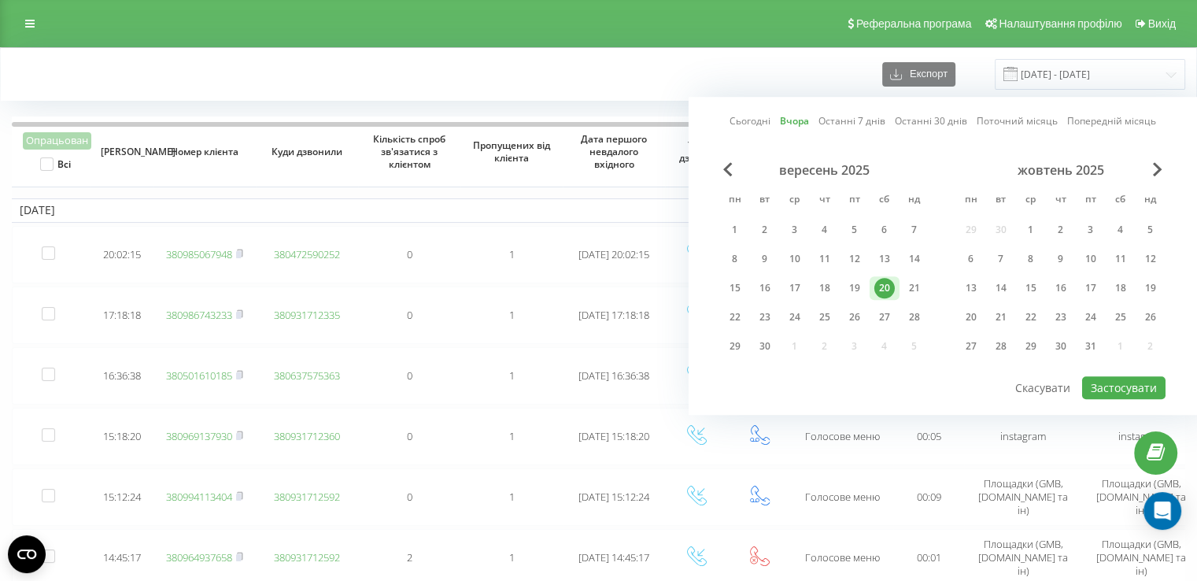
click at [905, 286] on div "21" at bounding box center [914, 288] width 20 height 20
click at [1118, 383] on button "Застосувати" at bounding box center [1123, 387] width 83 height 23
type input "[DATE] - [DATE]"
